Goal: Entertainment & Leisure: Consume media (video, audio)

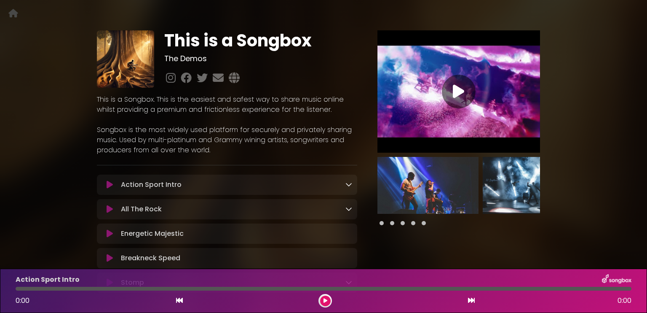
click at [325, 301] on icon at bounding box center [326, 300] width 4 height 5
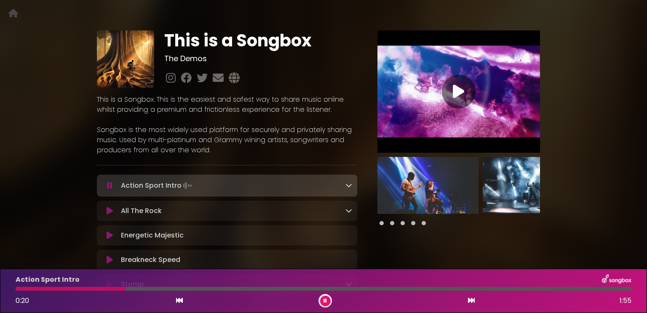
click at [110, 212] on icon at bounding box center [110, 210] width 6 height 8
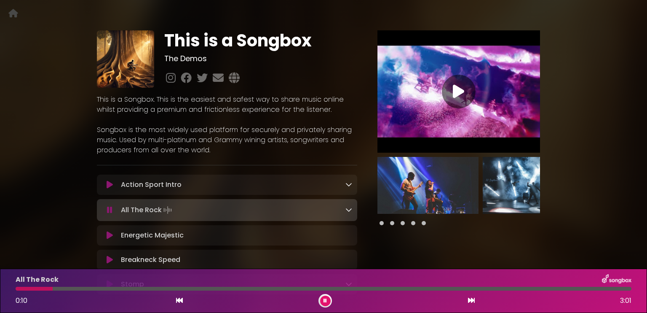
click at [129, 289] on div at bounding box center [324, 288] width 616 height 4
click at [166, 288] on div at bounding box center [324, 288] width 616 height 4
click at [108, 234] on icon at bounding box center [110, 235] width 6 height 8
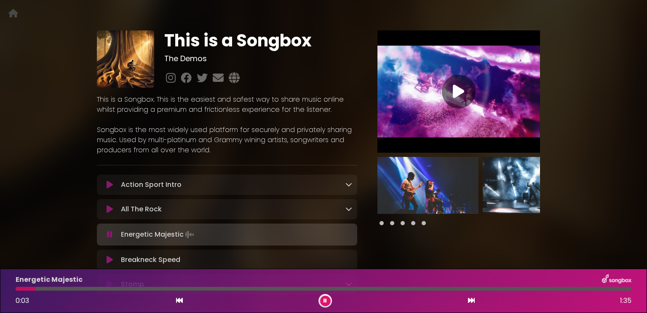
click at [211, 286] on div "Energetic Majestic 0:03 1:35" at bounding box center [324, 290] width 626 height 33
click at [208, 288] on div at bounding box center [324, 288] width 616 height 4
click at [109, 259] on icon at bounding box center [110, 259] width 6 height 8
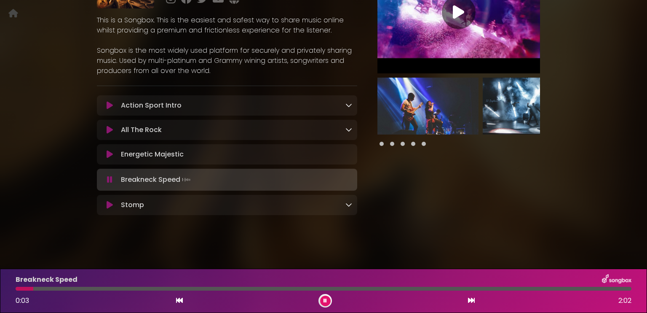
scroll to position [80, 0]
click at [110, 205] on icon at bounding box center [110, 205] width 6 height 8
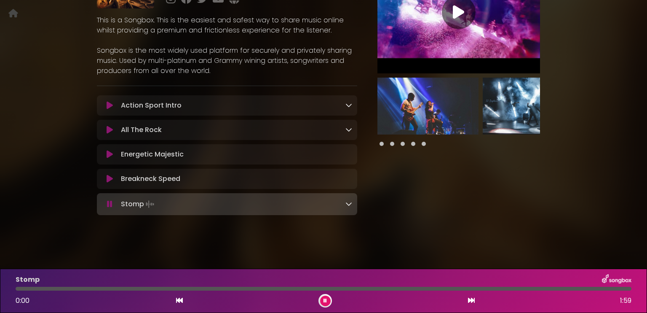
scroll to position [80, 0]
click at [202, 289] on div at bounding box center [324, 288] width 616 height 4
click at [110, 203] on icon at bounding box center [109, 204] width 5 height 8
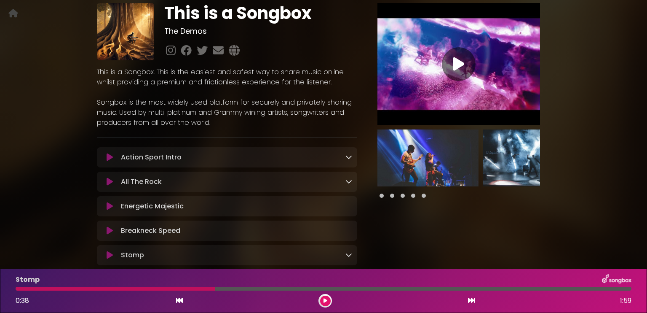
scroll to position [0, 0]
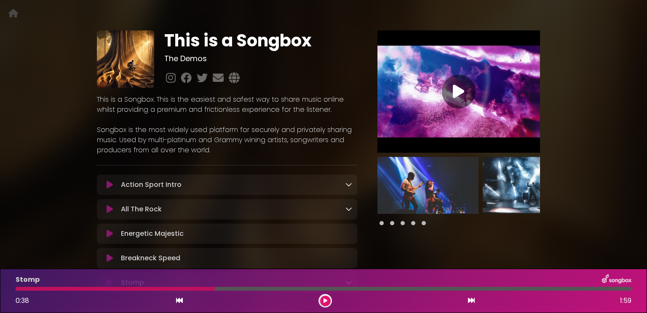
click at [459, 96] on icon at bounding box center [458, 91] width 11 height 15
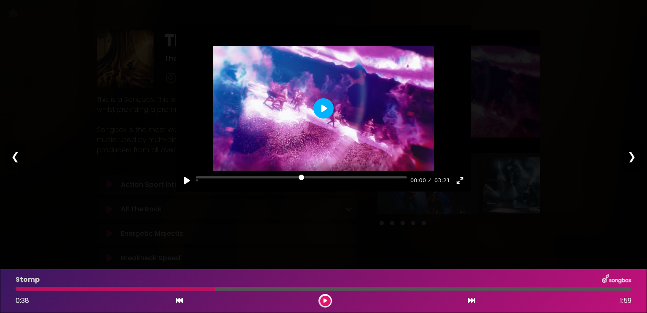
click at [326, 111] on button "Play" at bounding box center [323, 108] width 20 height 20
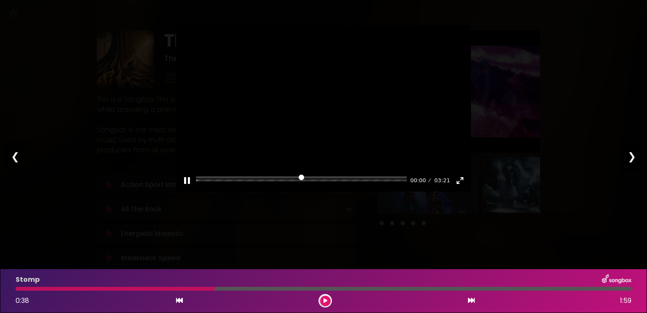
click at [634, 155] on div "❯" at bounding box center [632, 156] width 22 height 29
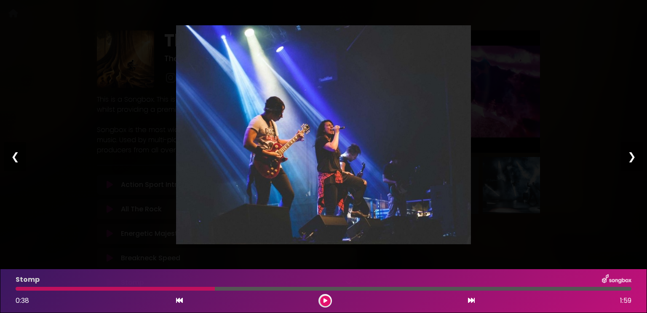
click at [634, 155] on div "❯" at bounding box center [632, 156] width 22 height 29
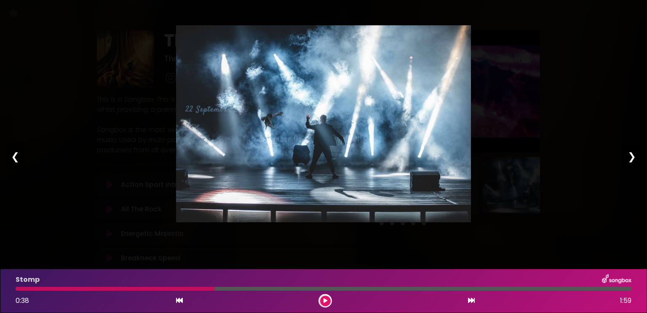
click at [634, 155] on div "❯" at bounding box center [632, 156] width 22 height 29
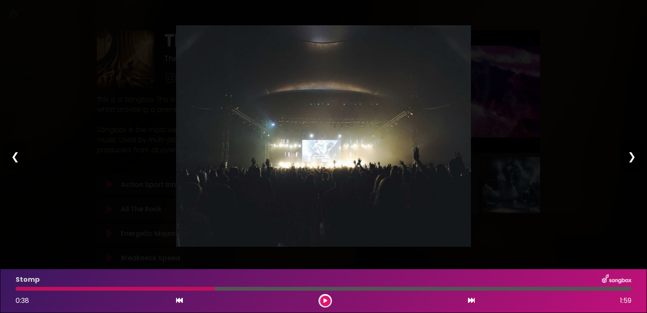
click at [634, 155] on div "❯" at bounding box center [632, 156] width 22 height 29
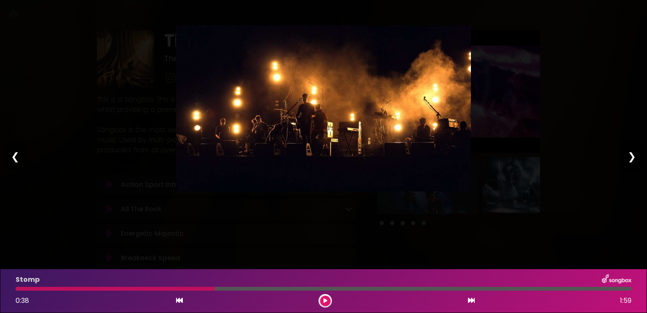
click at [628, 153] on div "❯" at bounding box center [632, 156] width 22 height 29
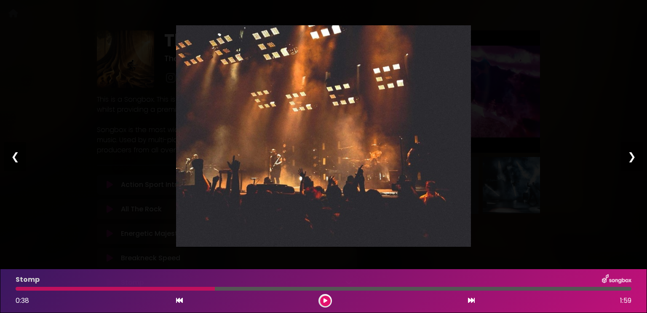
click at [631, 156] on div "❯" at bounding box center [632, 156] width 22 height 29
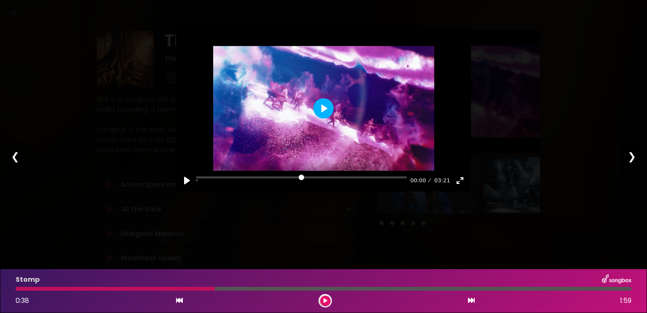
click at [324, 108] on button "Play" at bounding box center [323, 108] width 20 height 20
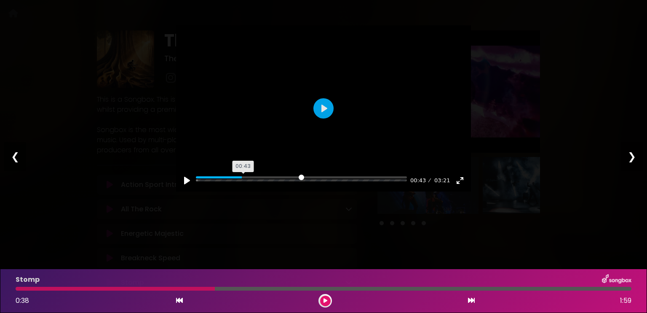
click at [244, 179] on input "Seek" at bounding box center [301, 180] width 211 height 8
type input "*****"
click at [269, 182] on input "Seek" at bounding box center [301, 180] width 211 height 8
click at [13, 160] on div "❮" at bounding box center [15, 156] width 22 height 29
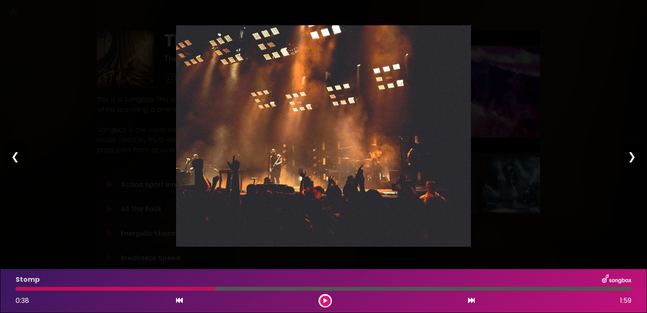
click at [14, 160] on div "❮" at bounding box center [15, 156] width 22 height 29
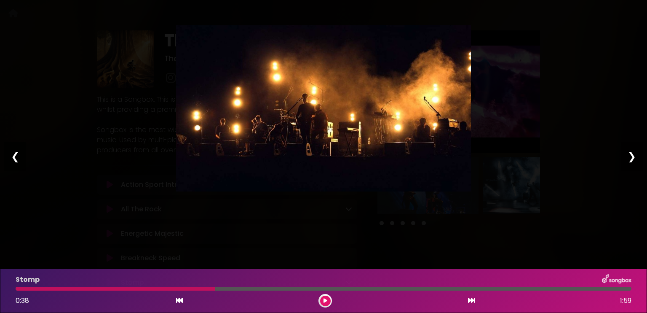
click at [14, 160] on div "❮" at bounding box center [15, 156] width 22 height 29
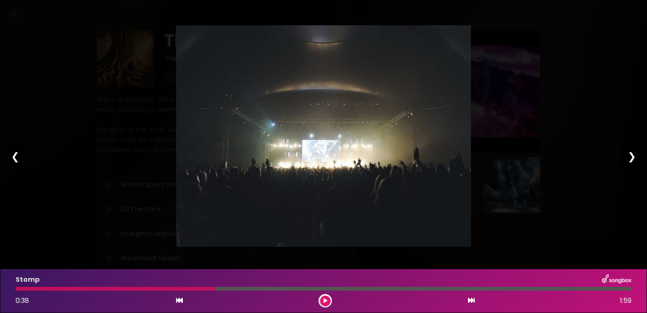
click at [14, 160] on div "❮" at bounding box center [15, 156] width 22 height 29
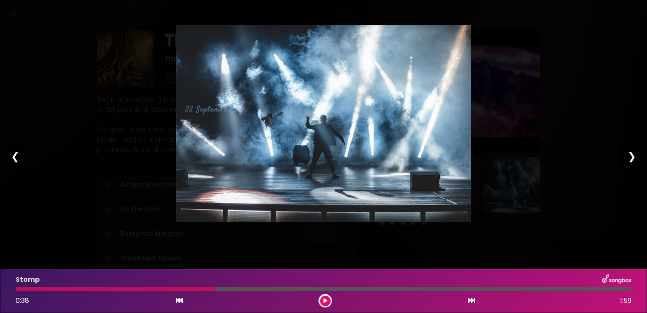
click at [14, 160] on div "❮" at bounding box center [15, 156] width 22 height 29
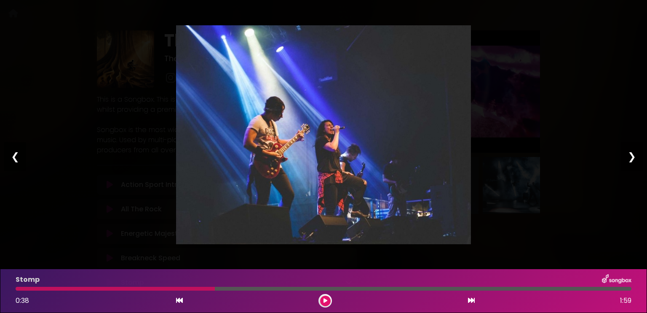
click at [9, 156] on div "❮" at bounding box center [15, 156] width 22 height 29
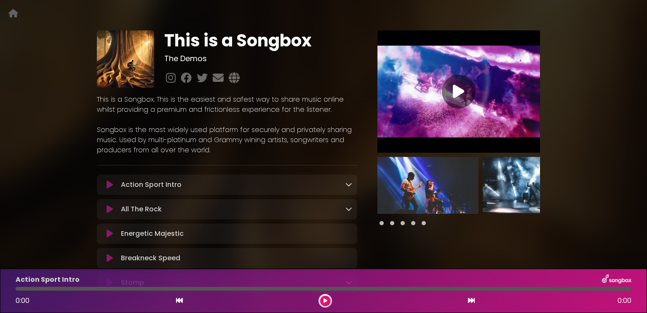
click at [14, 13] on icon at bounding box center [13, 13] width 10 height 0
